Goal: Information Seeking & Learning: Check status

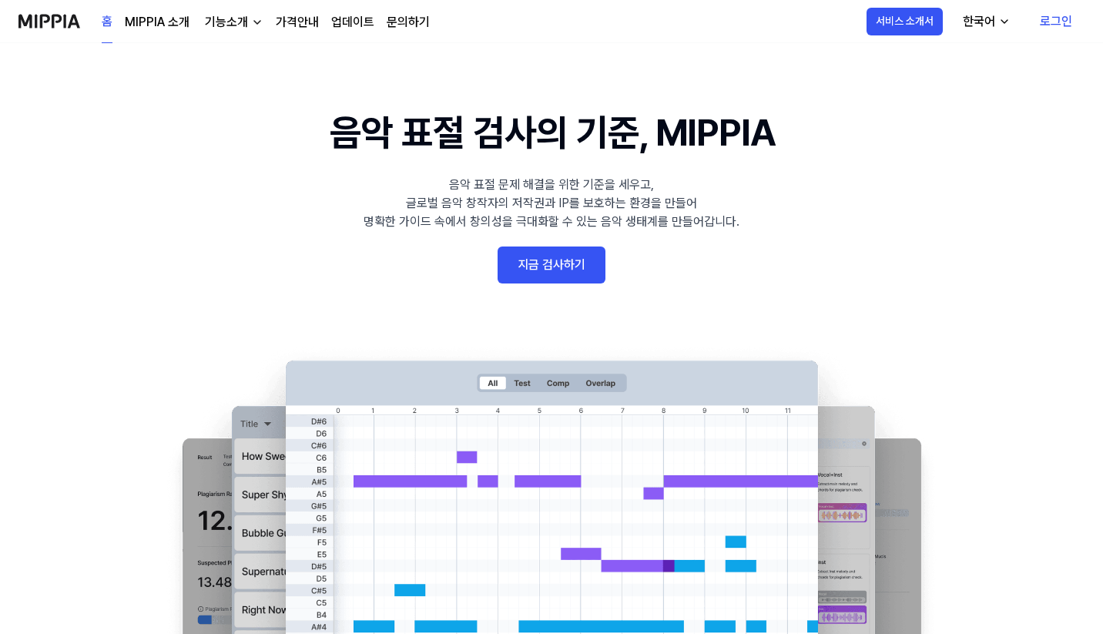
click at [1068, 13] on link "로그인" at bounding box center [1056, 21] width 57 height 43
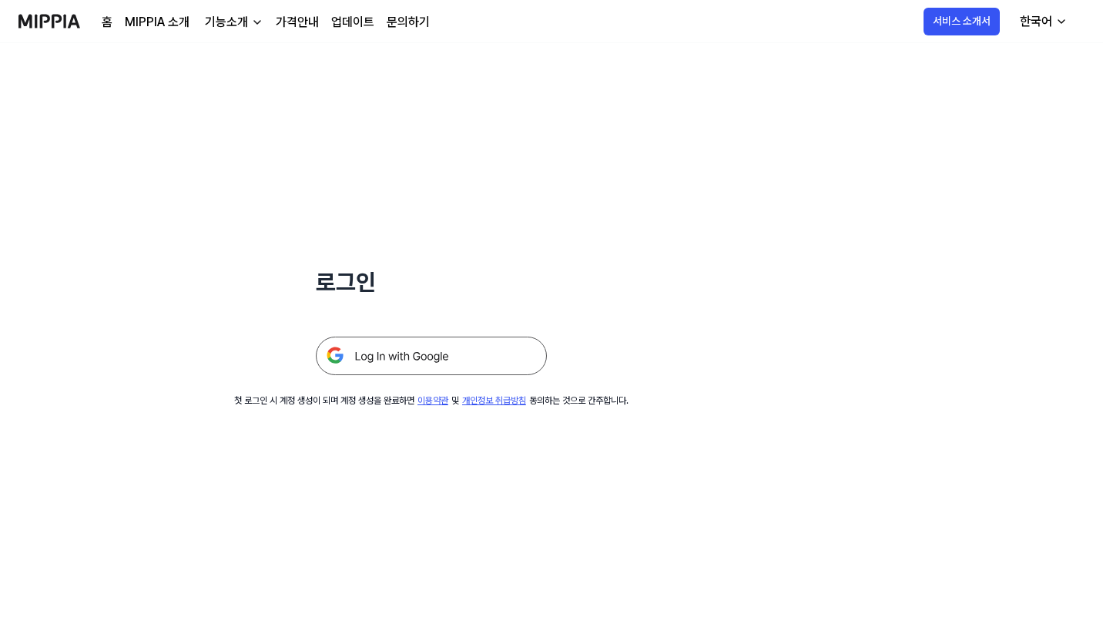
click at [438, 354] on img at bounding box center [431, 356] width 231 height 39
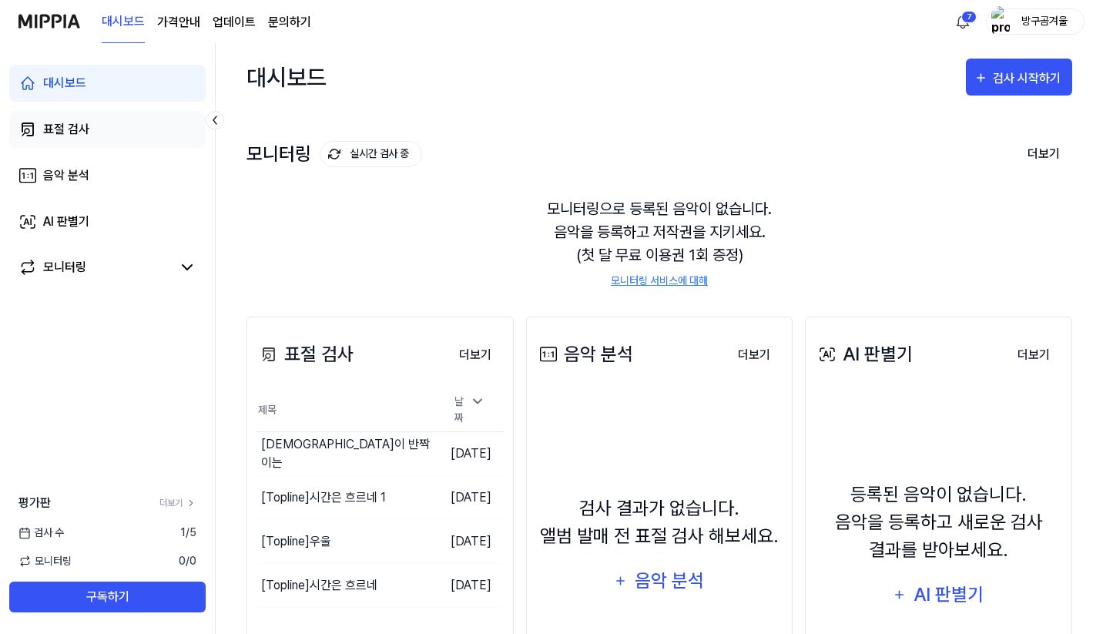
click at [107, 123] on link "표절 검사" at bounding box center [107, 129] width 196 height 37
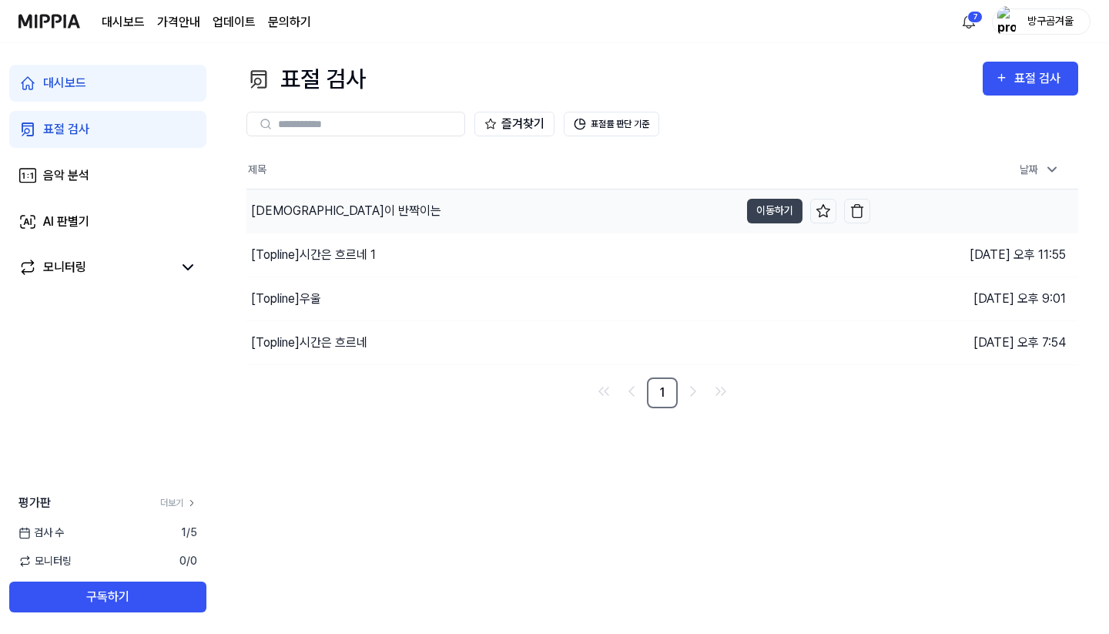
click at [449, 230] on div "[DEMOGRAPHIC_DATA]이 반짝이는" at bounding box center [492, 210] width 493 height 43
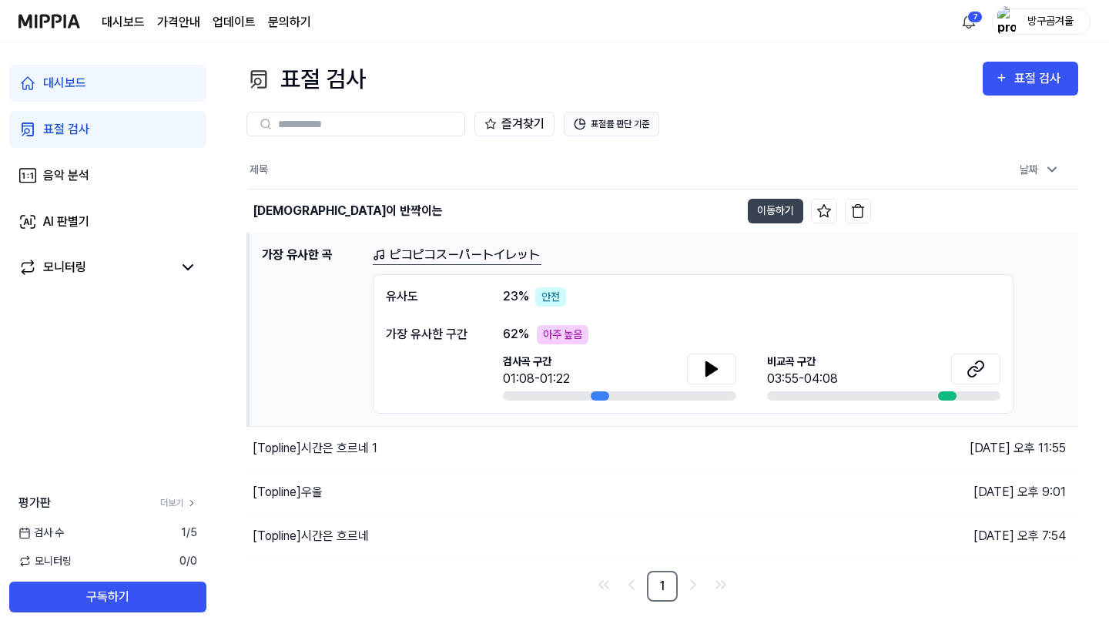
click at [622, 120] on button "표절률 판단 기준" at bounding box center [612, 124] width 96 height 25
click at [816, 99] on div "즐겨찾기 표절률 판단 기준" at bounding box center [662, 123] width 832 height 55
click at [324, 202] on div "[DEMOGRAPHIC_DATA]이 반짝이는" at bounding box center [348, 211] width 190 height 18
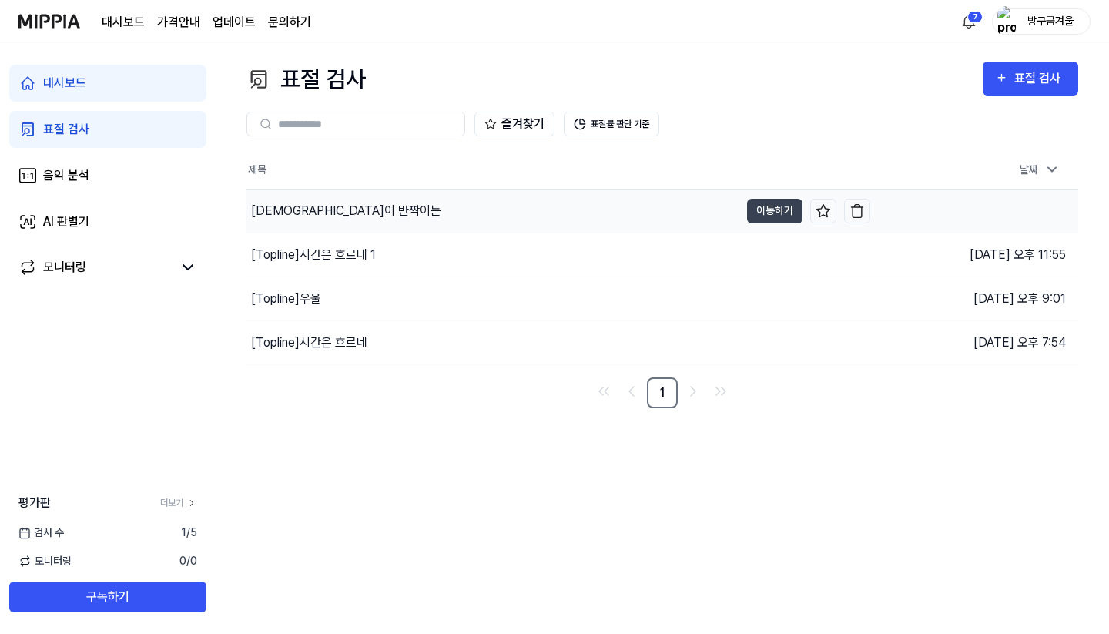
click at [324, 202] on div "[DEMOGRAPHIC_DATA]이 반짝이는" at bounding box center [346, 211] width 190 height 18
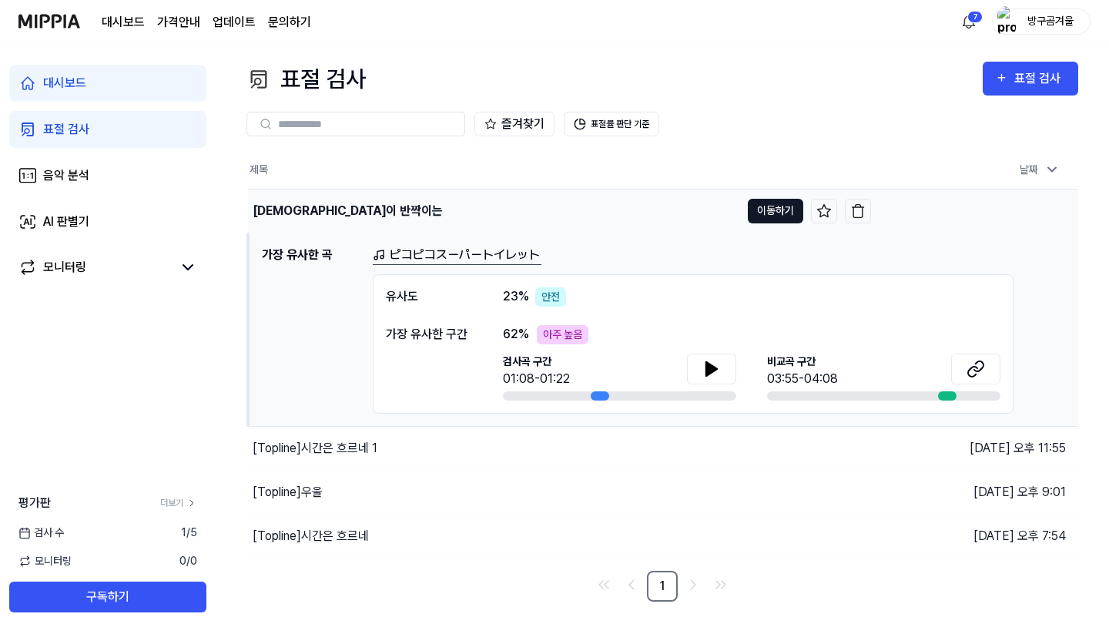
click at [759, 213] on button "이동하기" at bounding box center [775, 211] width 55 height 25
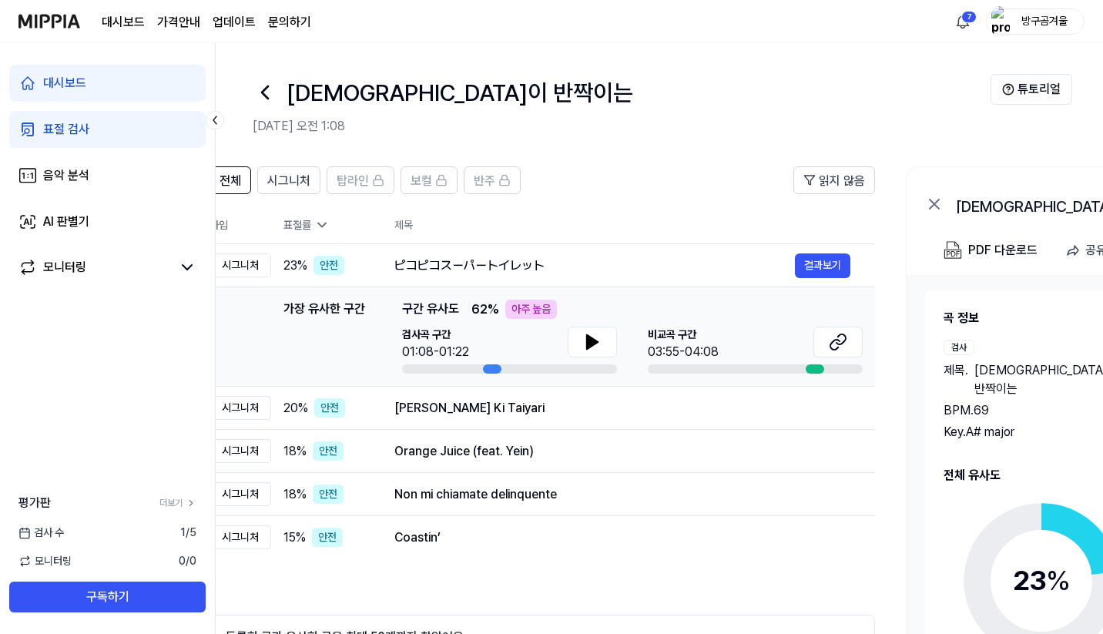
scroll to position [0, 45]
click at [248, 262] on div "시그니처" at bounding box center [239, 265] width 62 height 24
click at [360, 185] on span "탑라인" at bounding box center [351, 181] width 32 height 18
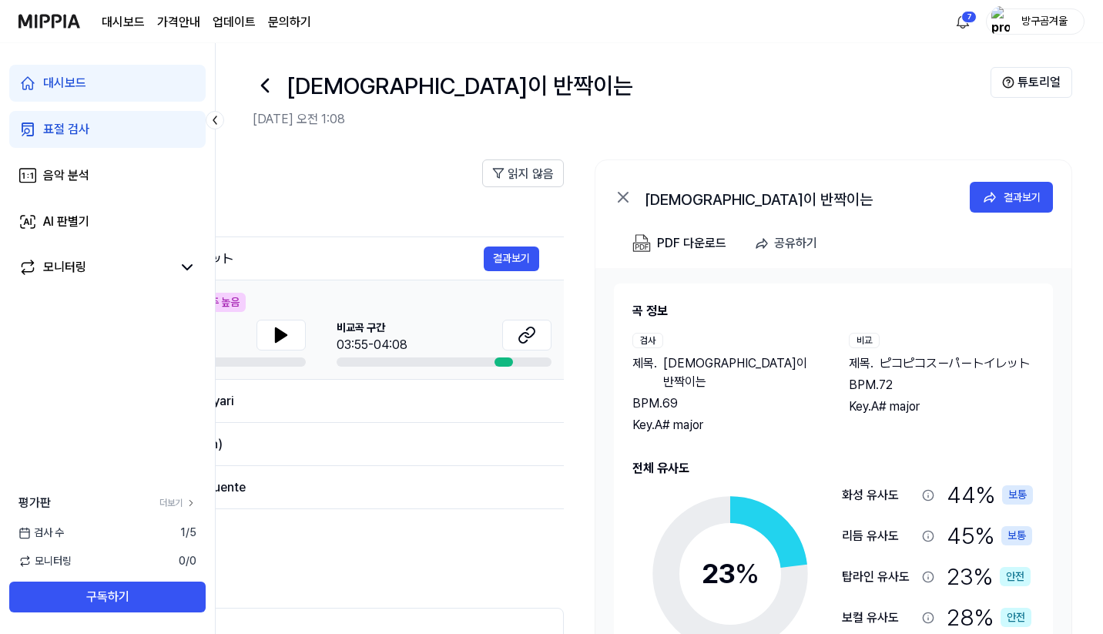
scroll to position [9, 0]
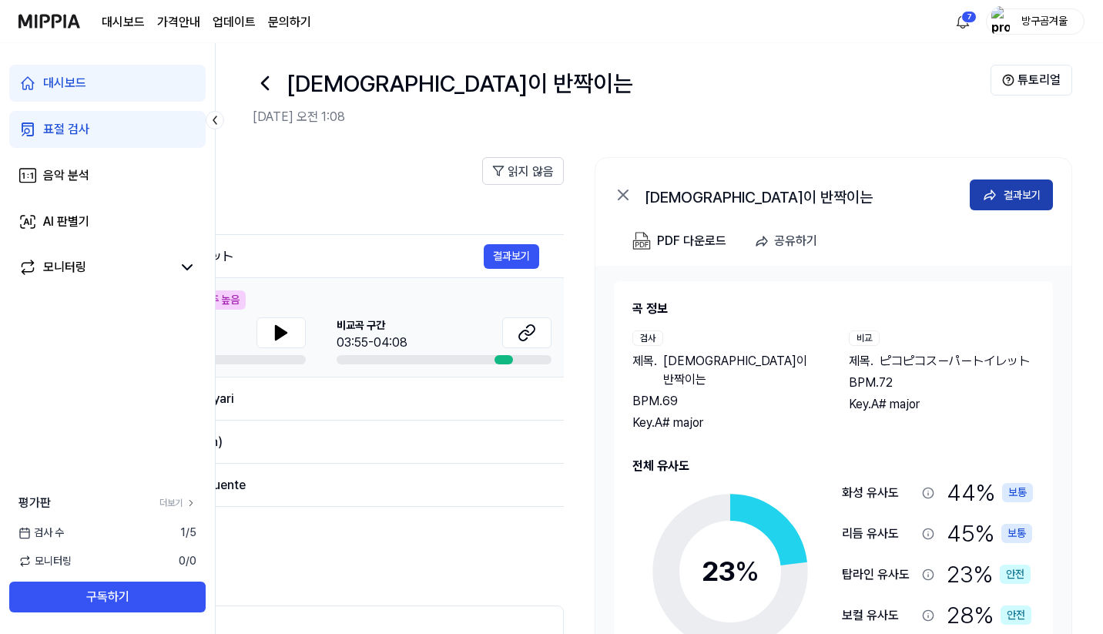
click at [996, 193] on icon at bounding box center [989, 194] width 15 height 15
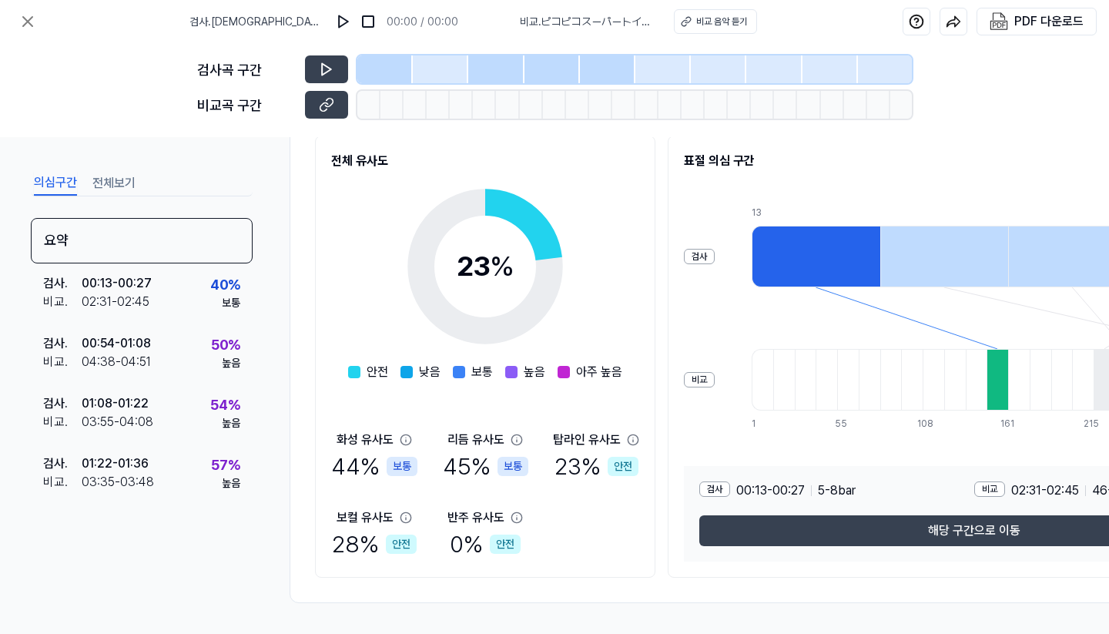
scroll to position [192, 0]
click at [380, 60] on div at bounding box center [384, 69] width 55 height 28
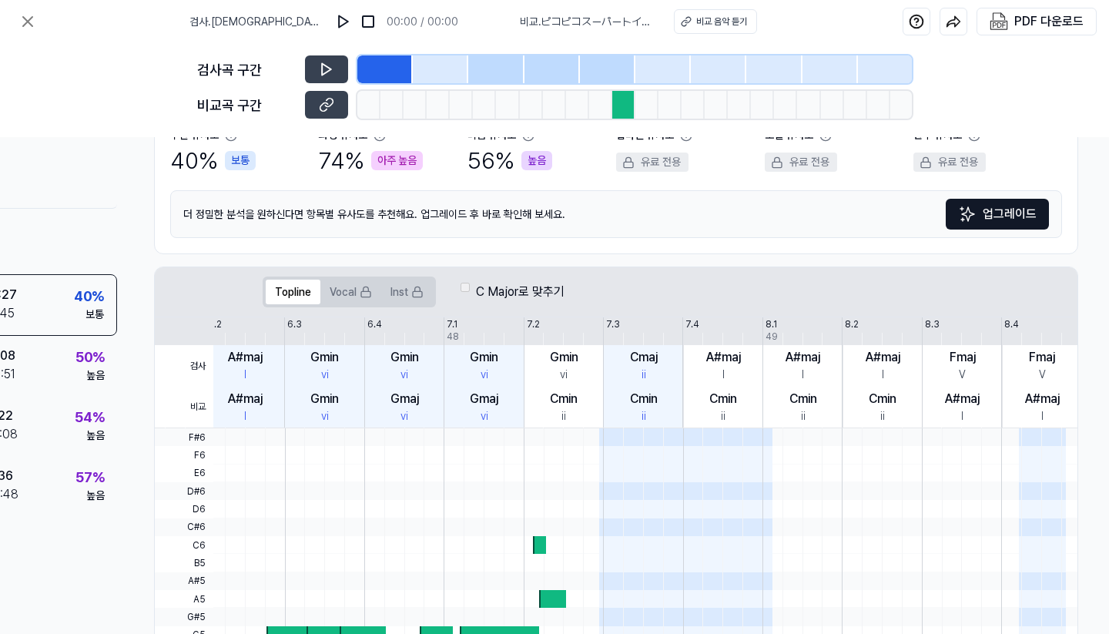
scroll to position [166, 142]
